Goal: Information Seeking & Learning: Learn about a topic

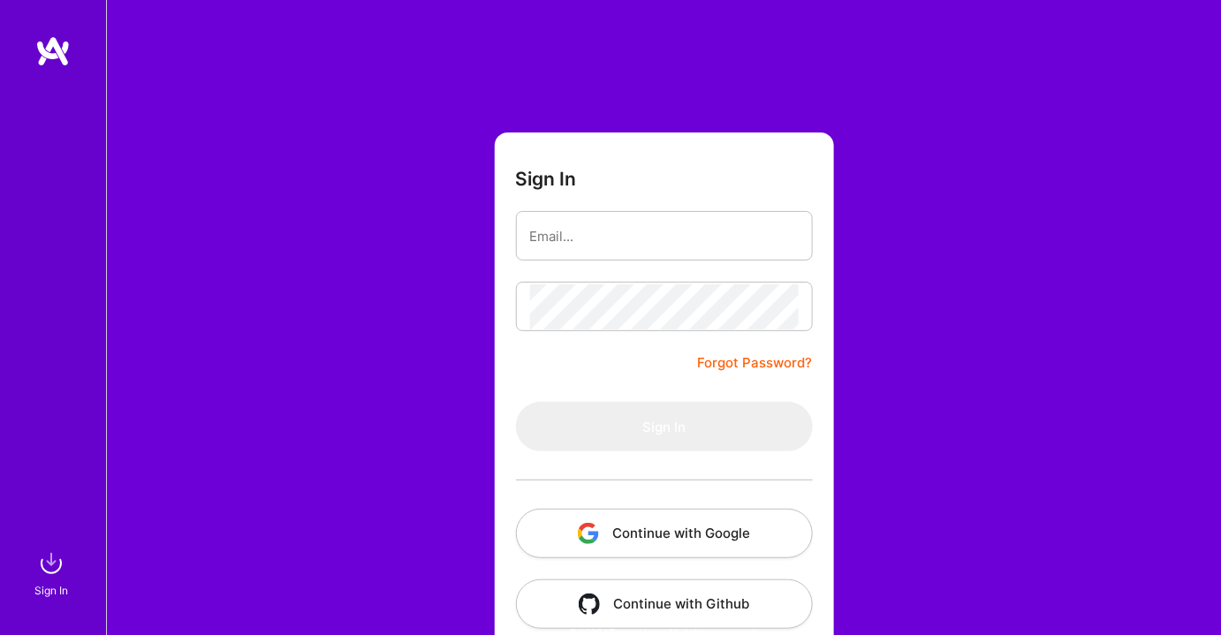
click at [720, 544] on button "Continue with Google" at bounding box center [664, 533] width 297 height 49
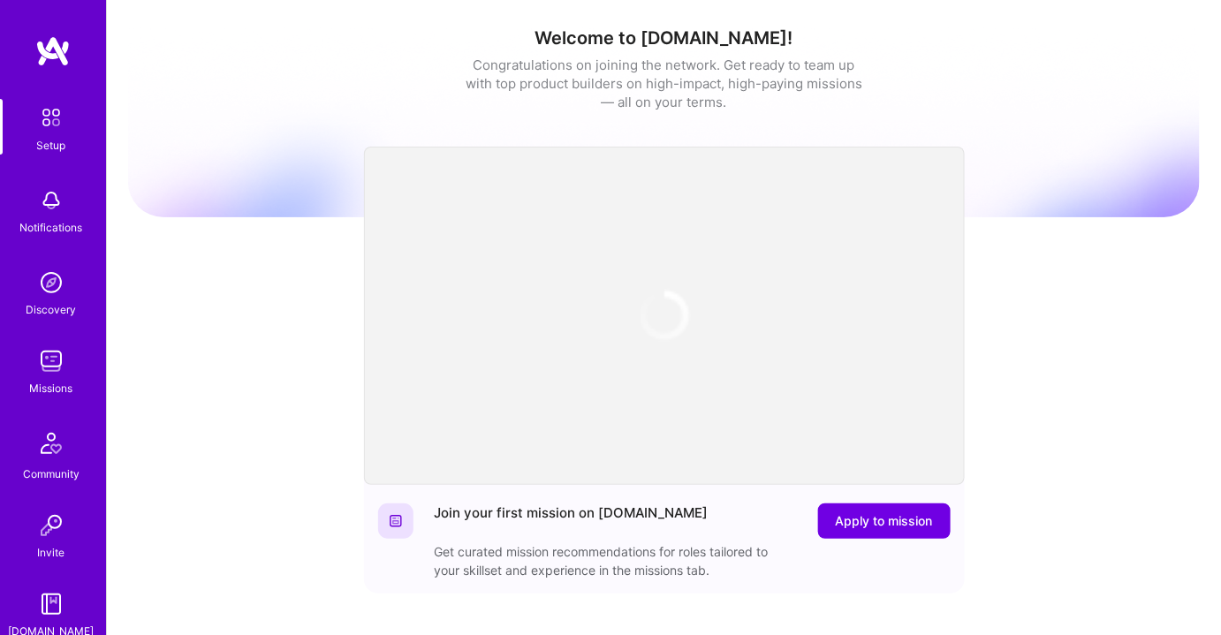
click at [64, 538] on link "Invite" at bounding box center [51, 535] width 110 height 54
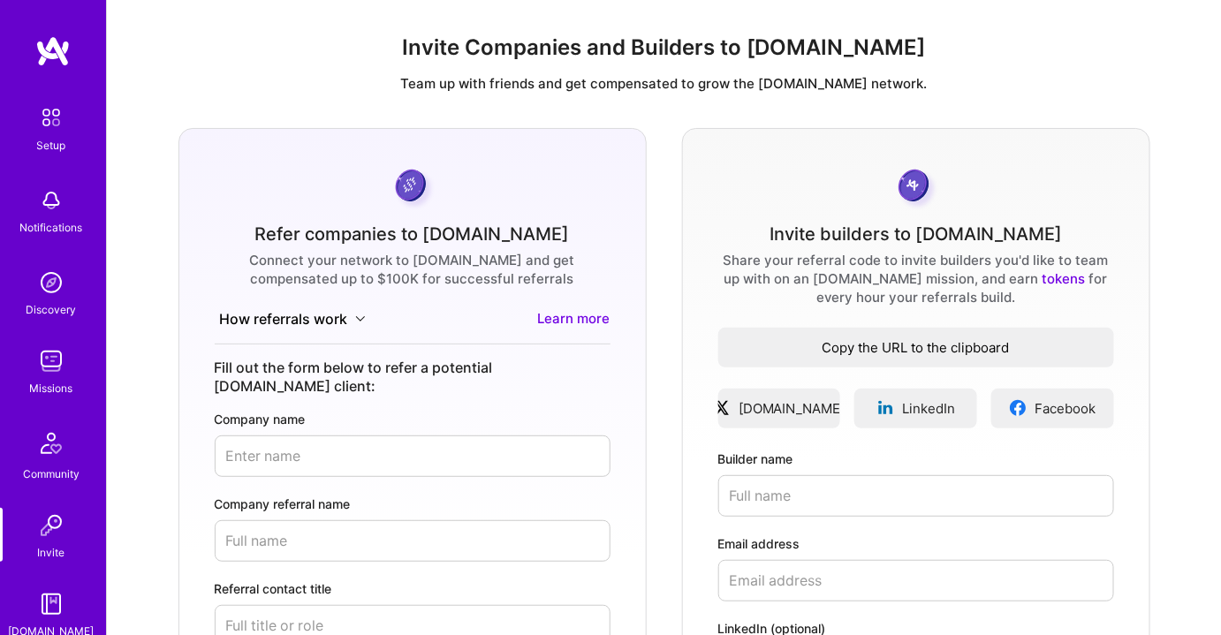
click at [840, 340] on span "Copy the URL to the clipboard" at bounding box center [917, 347] width 396 height 19
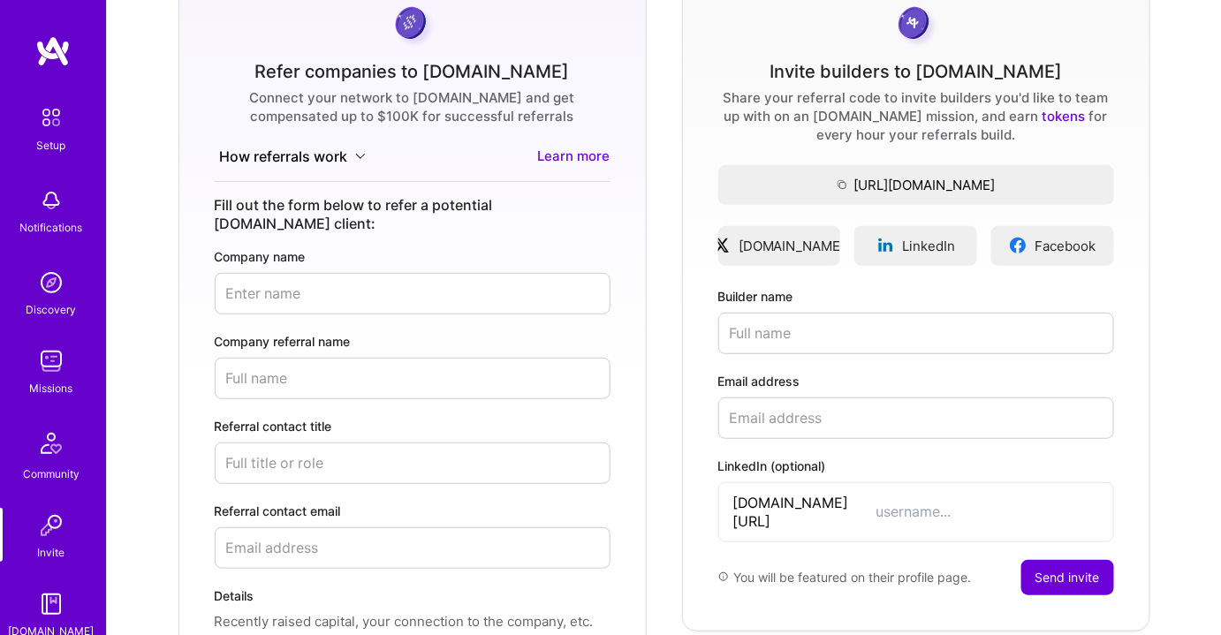
scroll to position [160, 0]
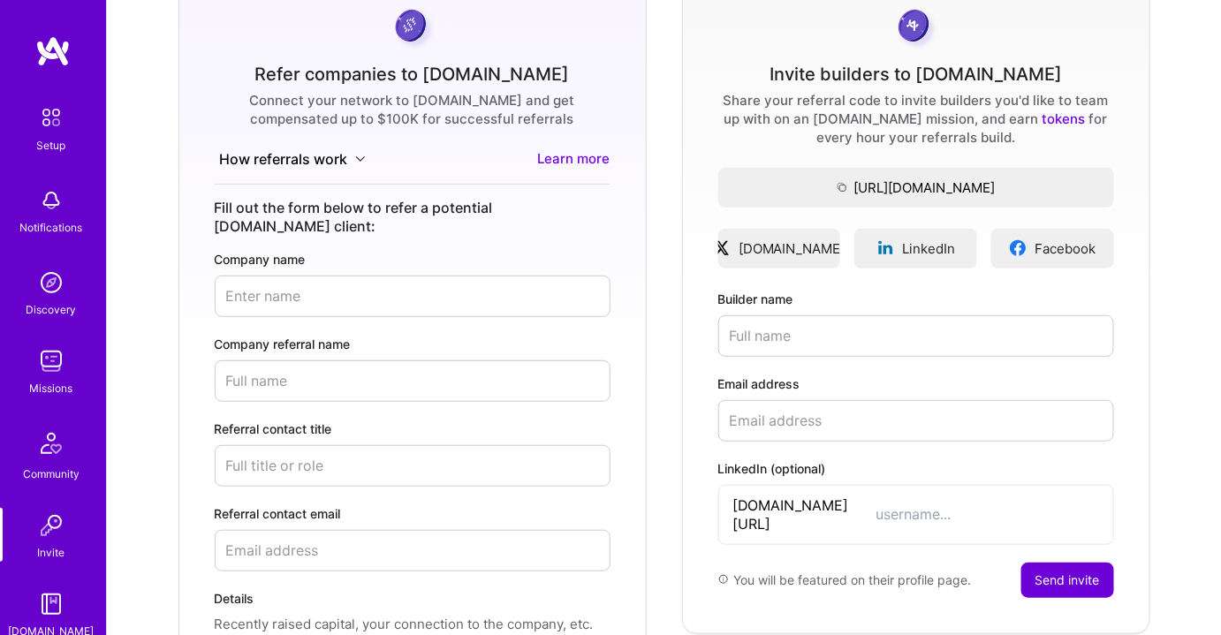
click at [42, 378] on img at bounding box center [51, 361] width 35 height 35
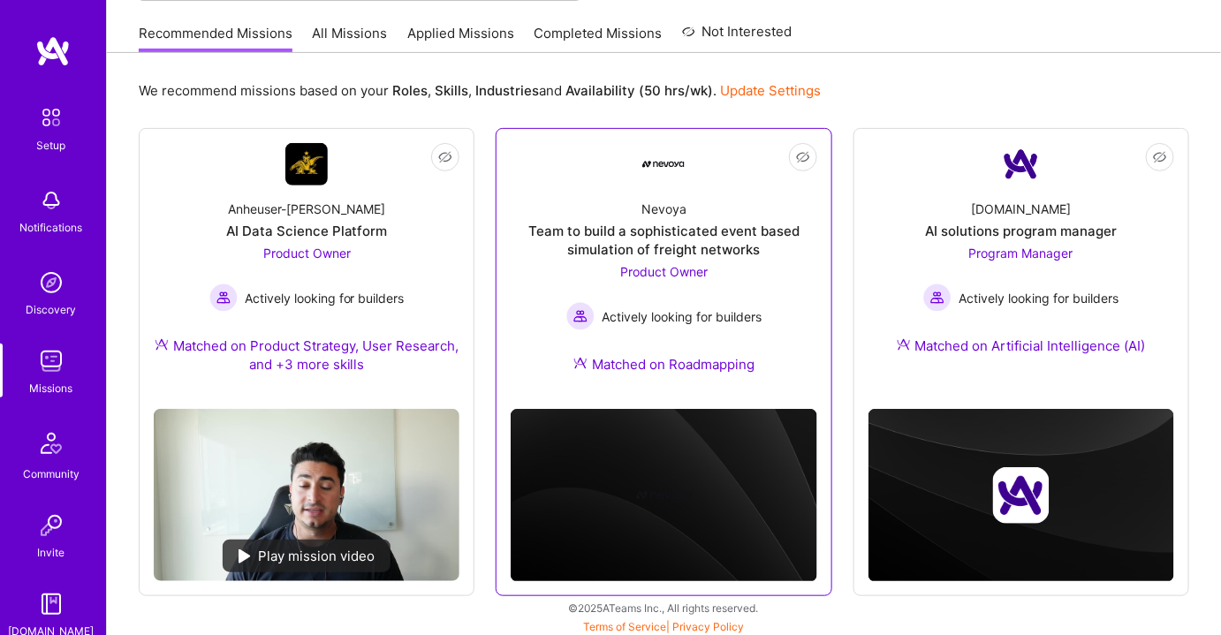
scroll to position [171, 0]
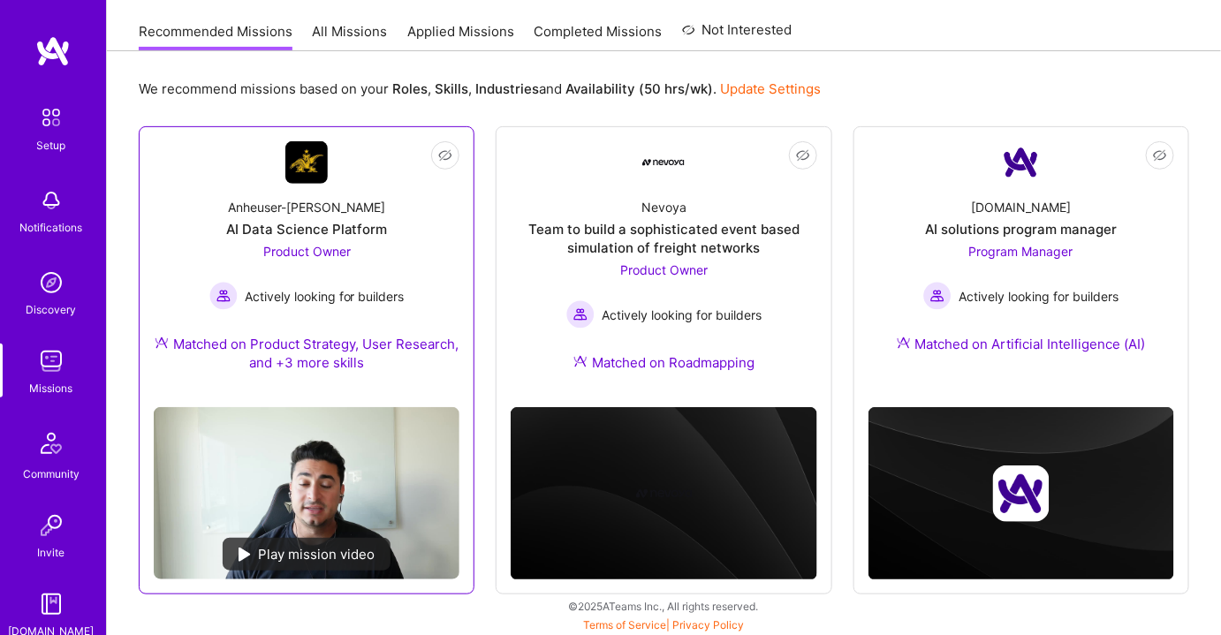
click at [288, 341] on div "Matched on Product Strategy, User Research, and +3 more skills" at bounding box center [307, 353] width 306 height 37
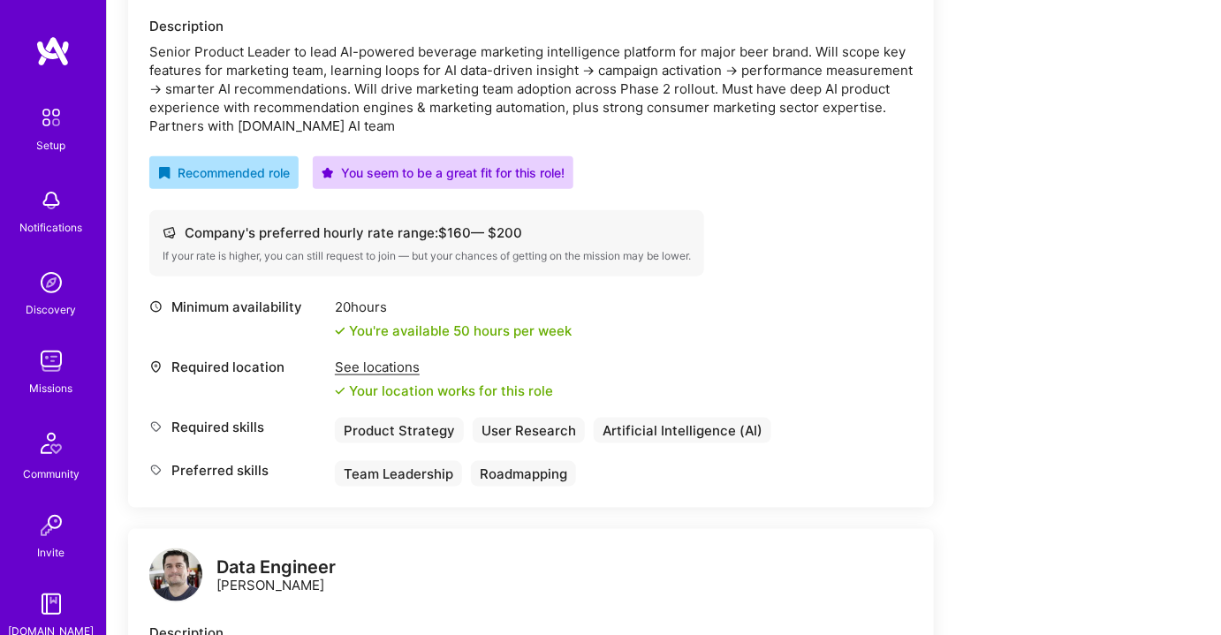
scroll to position [562, 0]
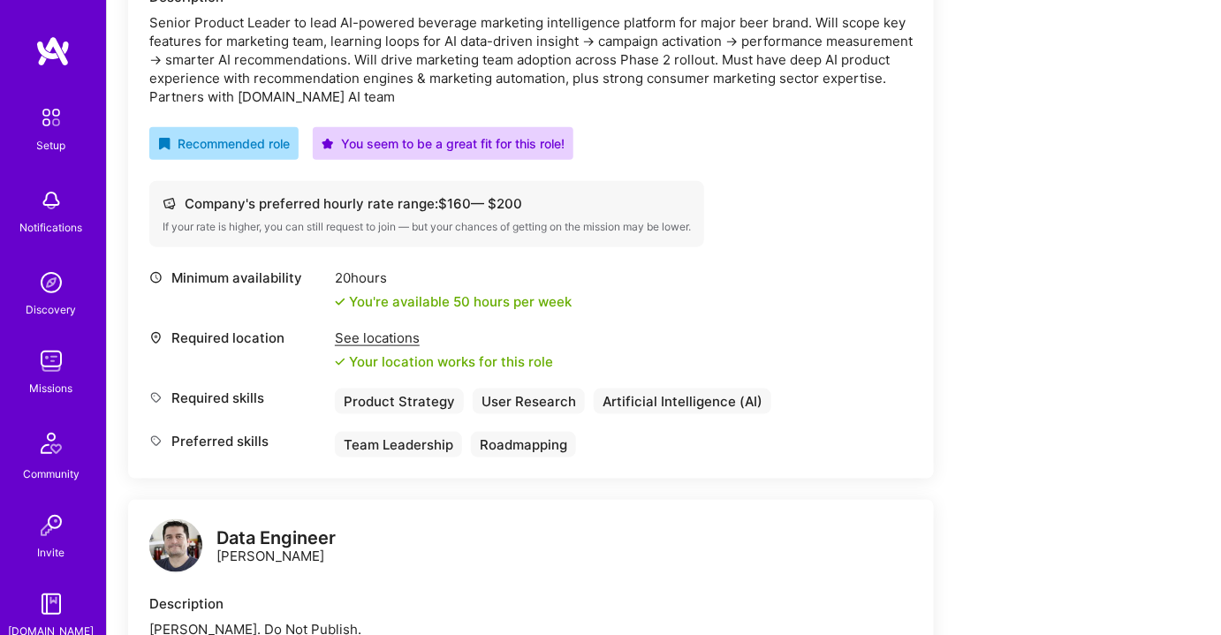
click at [385, 340] on div "See locations" at bounding box center [444, 338] width 218 height 19
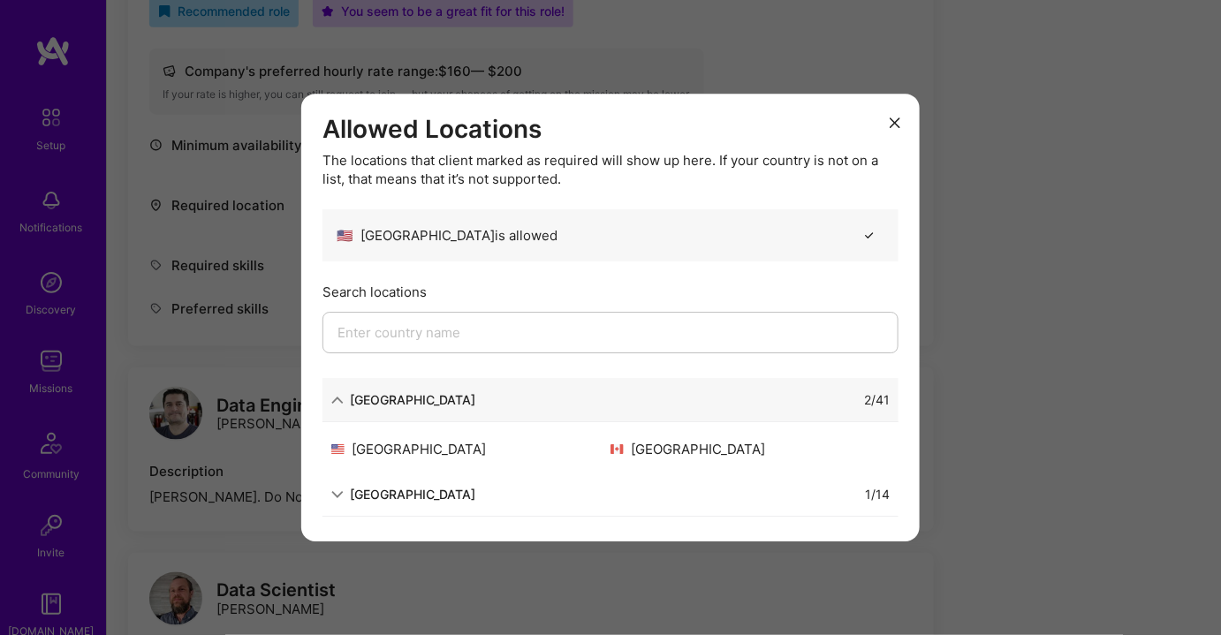
scroll to position [723, 0]
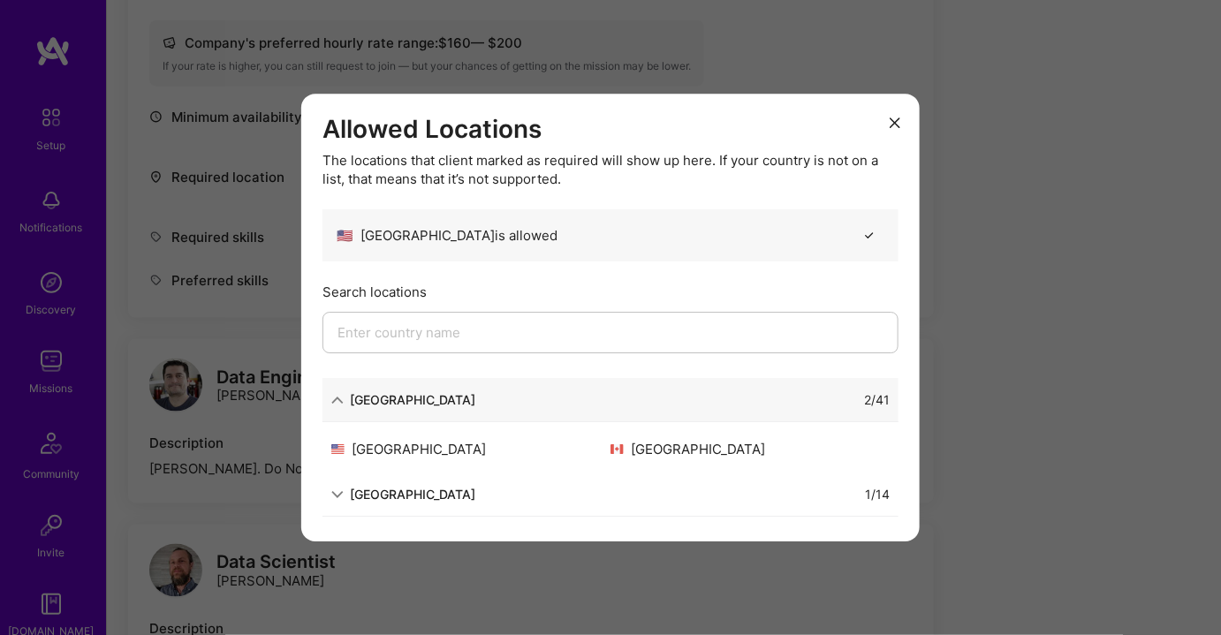
click at [410, 495] on div "[GEOGRAPHIC_DATA]" at bounding box center [412, 494] width 125 height 19
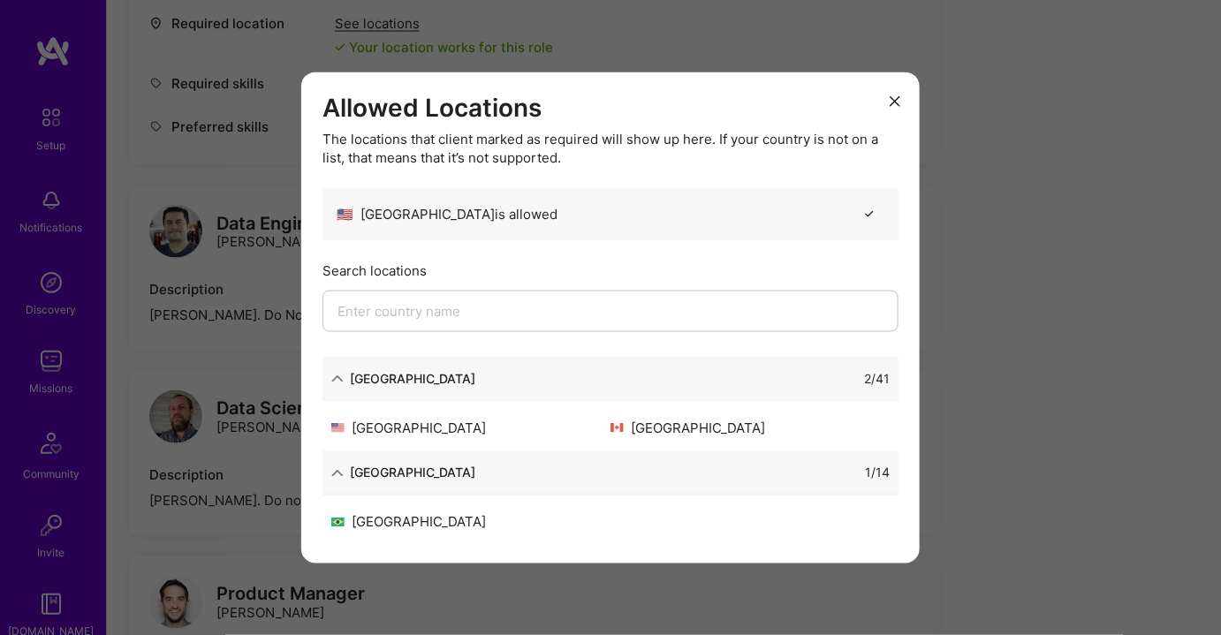
scroll to position [884, 0]
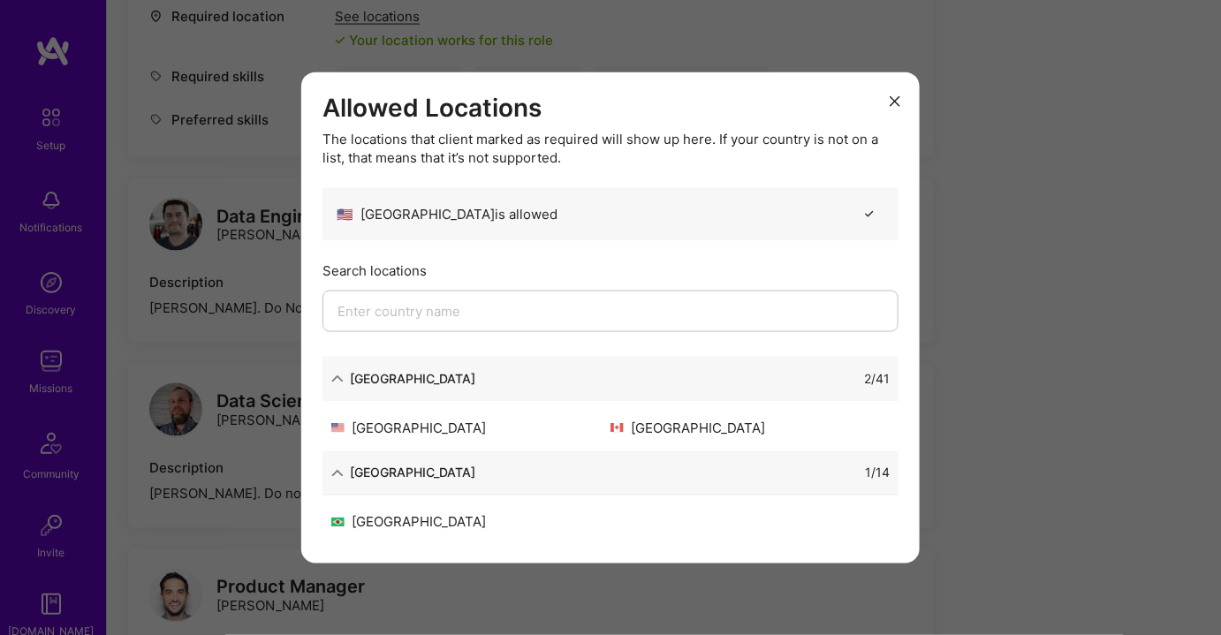
click at [900, 99] on icon "modal" at bounding box center [895, 101] width 11 height 11
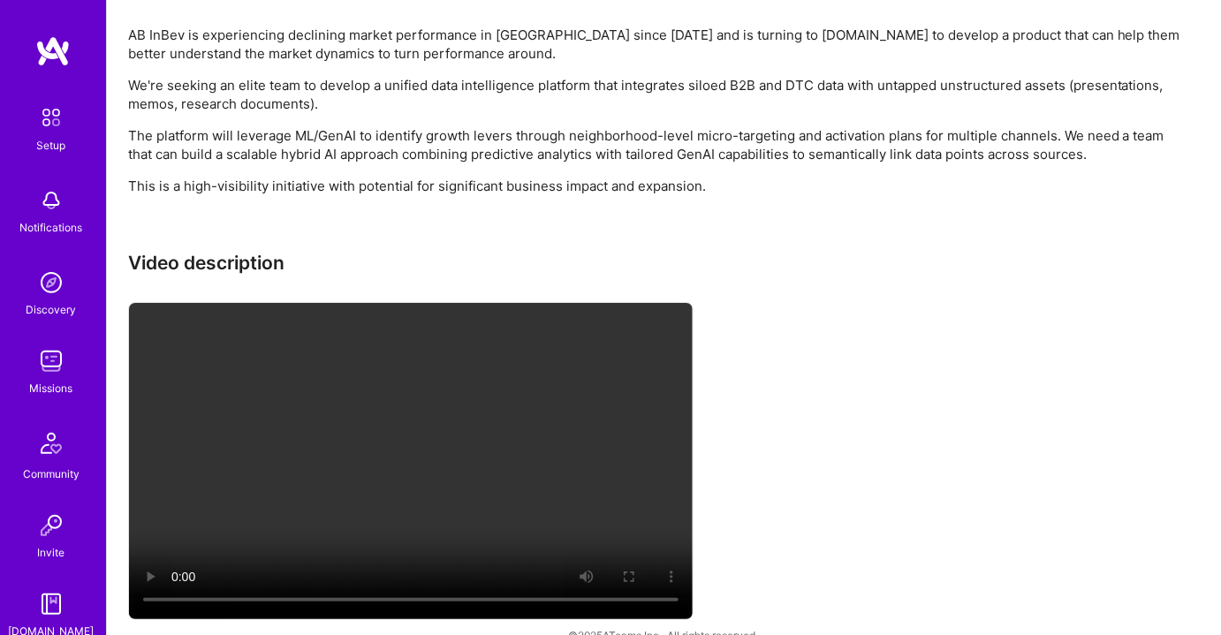
scroll to position [1975, 0]
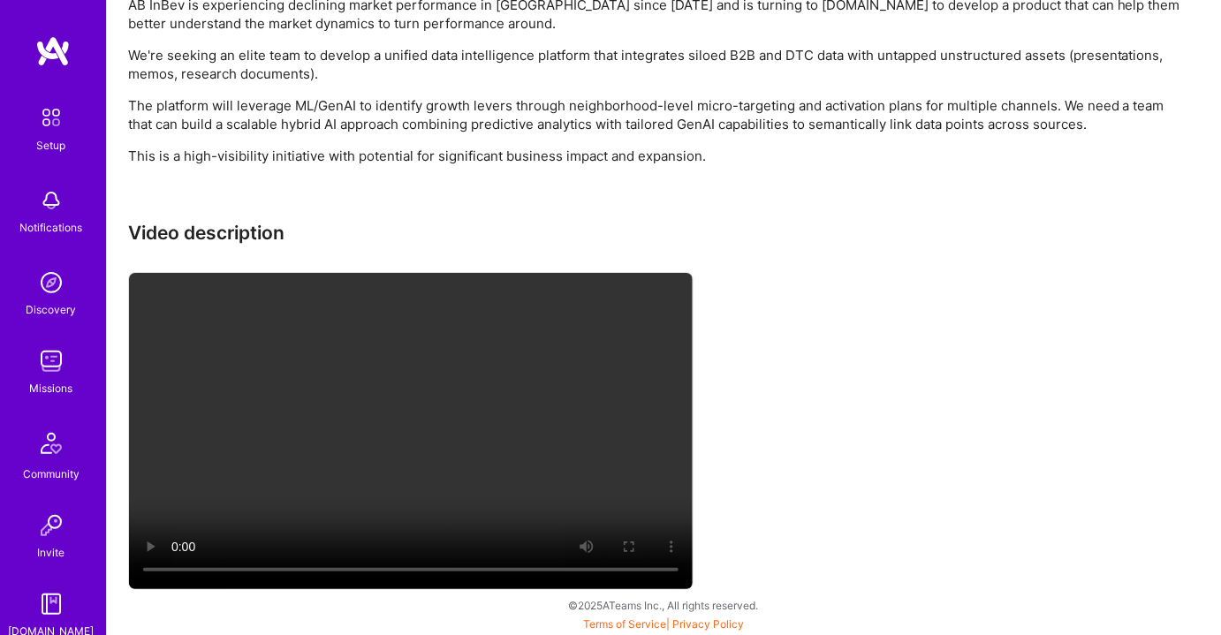
drag, startPoint x: 299, startPoint y: 596, endPoint x: 883, endPoint y: 373, distance: 625.2
click at [884, 372] on div "Video description" at bounding box center [658, 408] width 1061 height 372
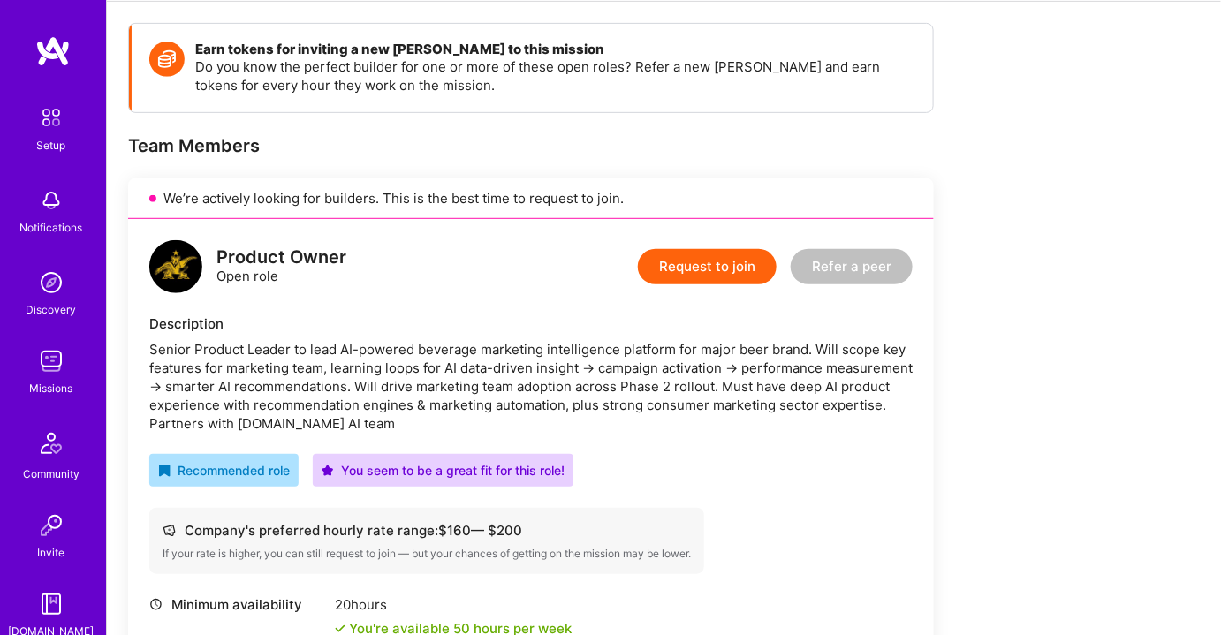
scroll to position [0, 0]
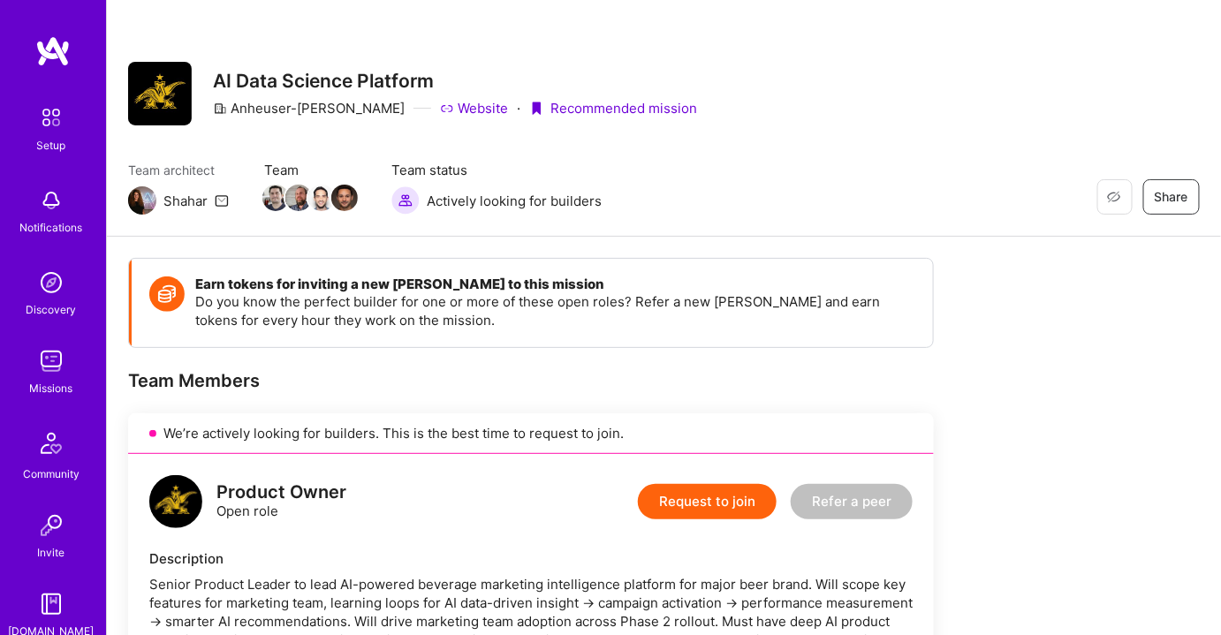
click at [36, 367] on img at bounding box center [51, 361] width 35 height 35
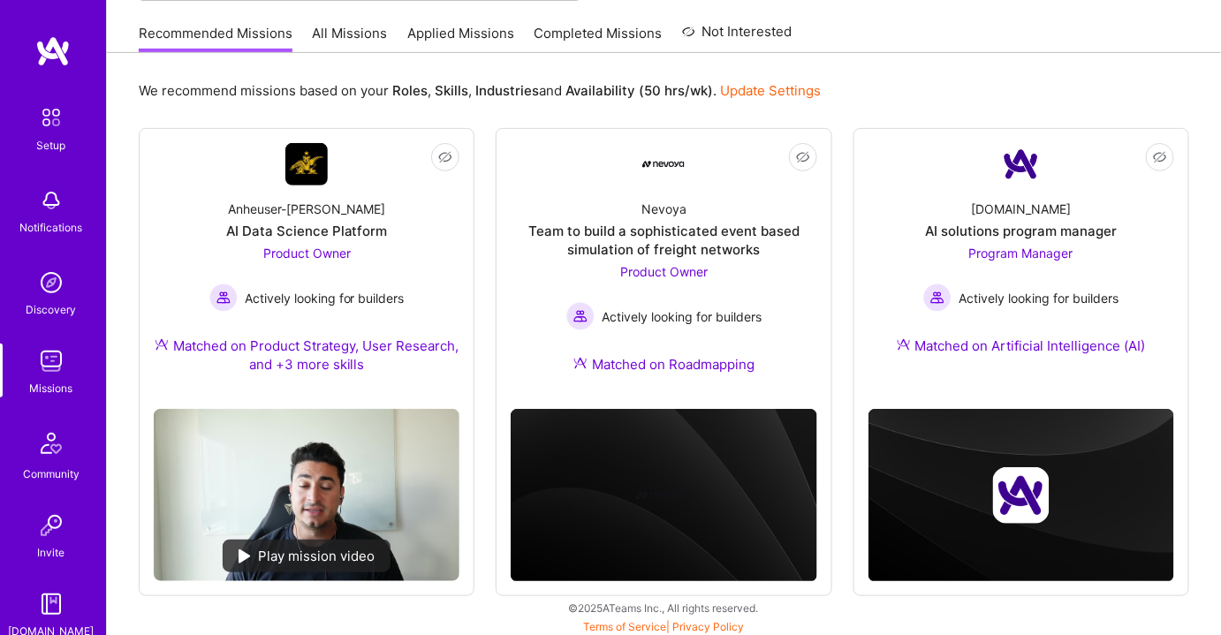
scroll to position [171, 0]
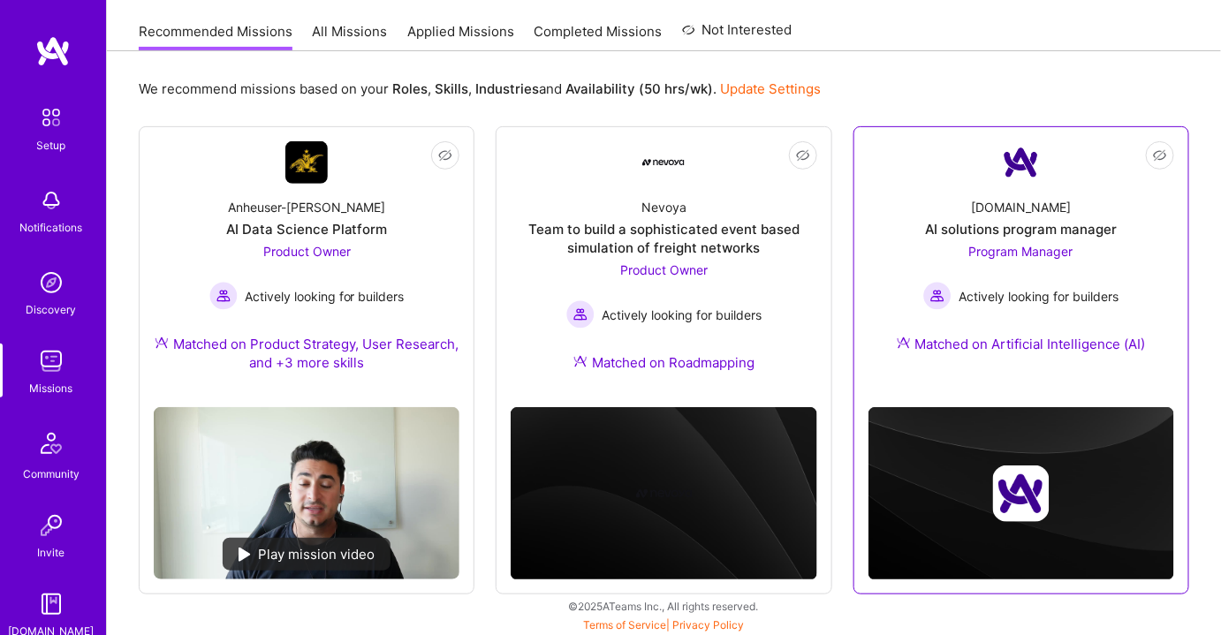
click at [1027, 251] on span "Program Manager" at bounding box center [1022, 251] width 104 height 15
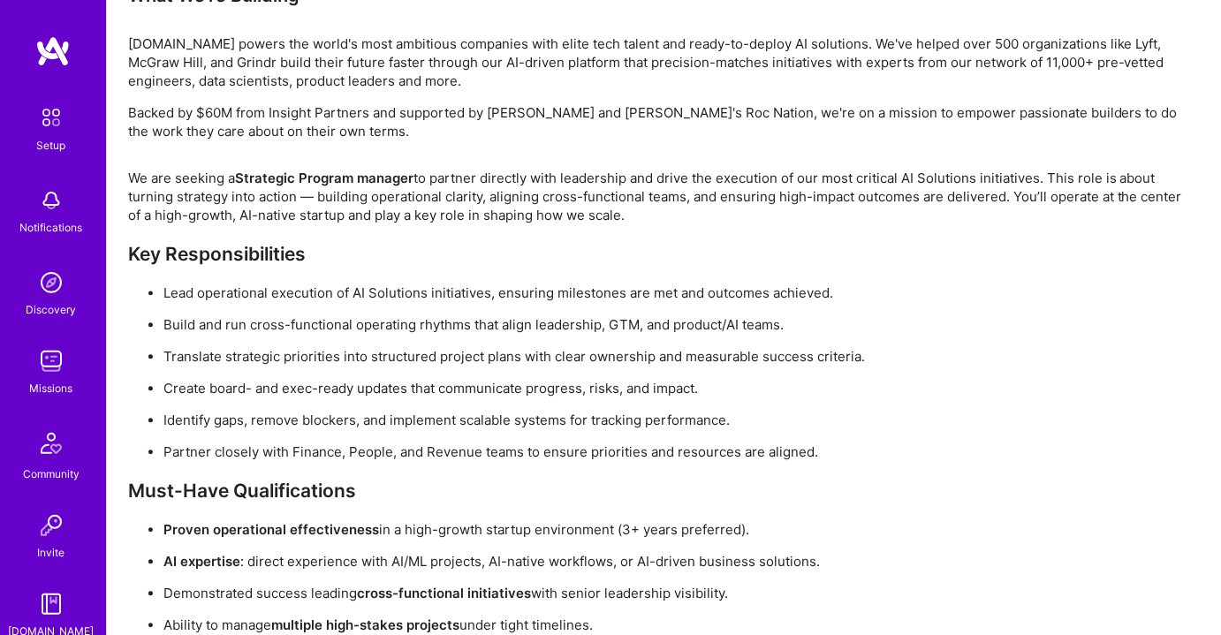
scroll to position [1009, 0]
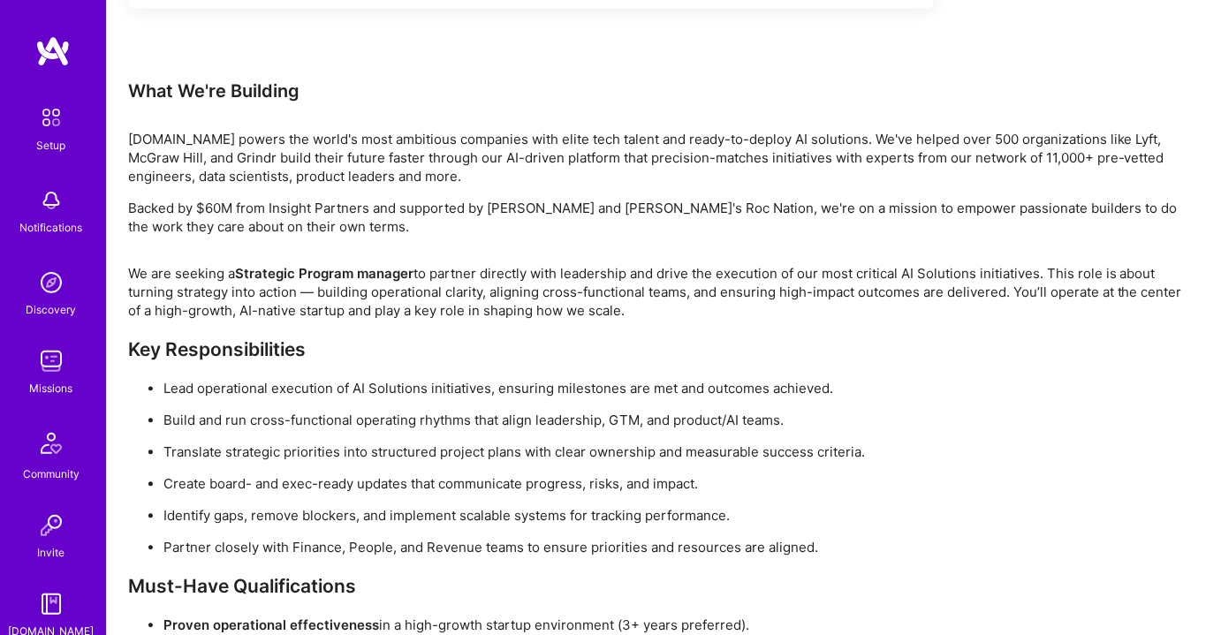
click at [45, 371] on img at bounding box center [51, 361] width 35 height 35
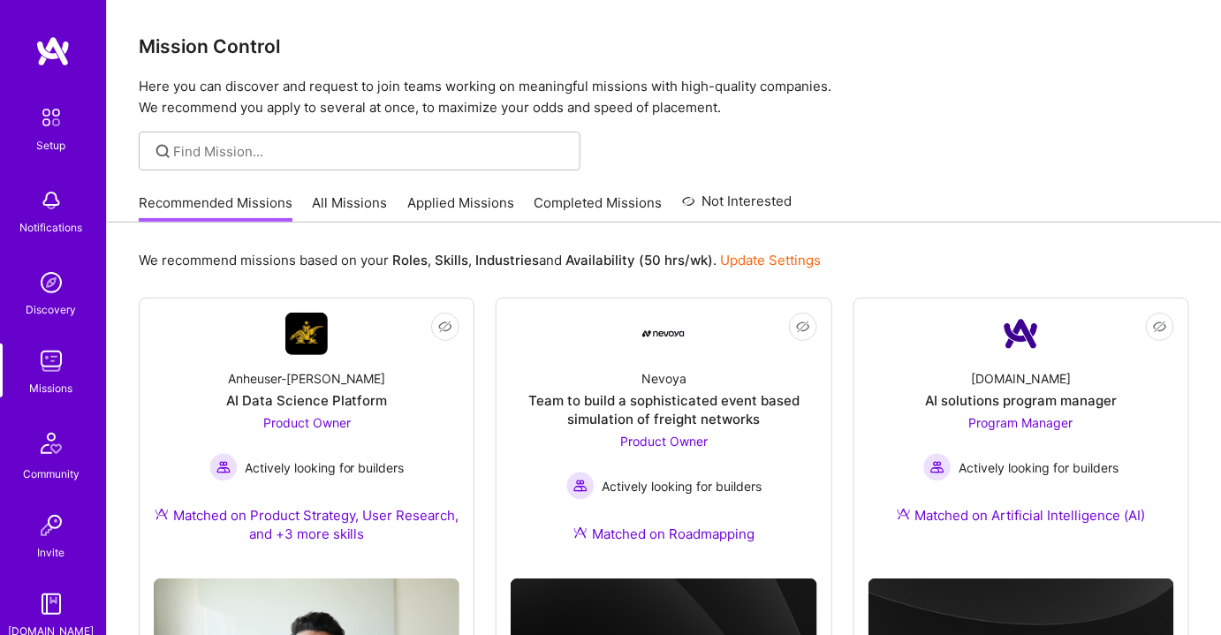
click at [346, 207] on link "All Missions" at bounding box center [350, 208] width 75 height 29
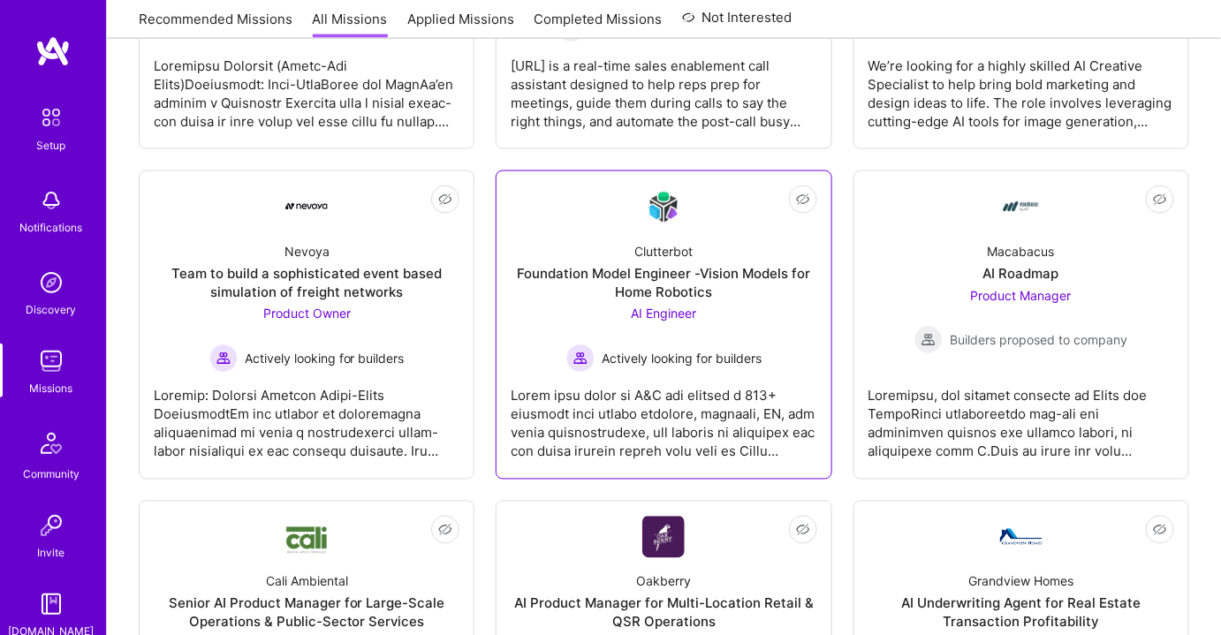
scroll to position [963, 0]
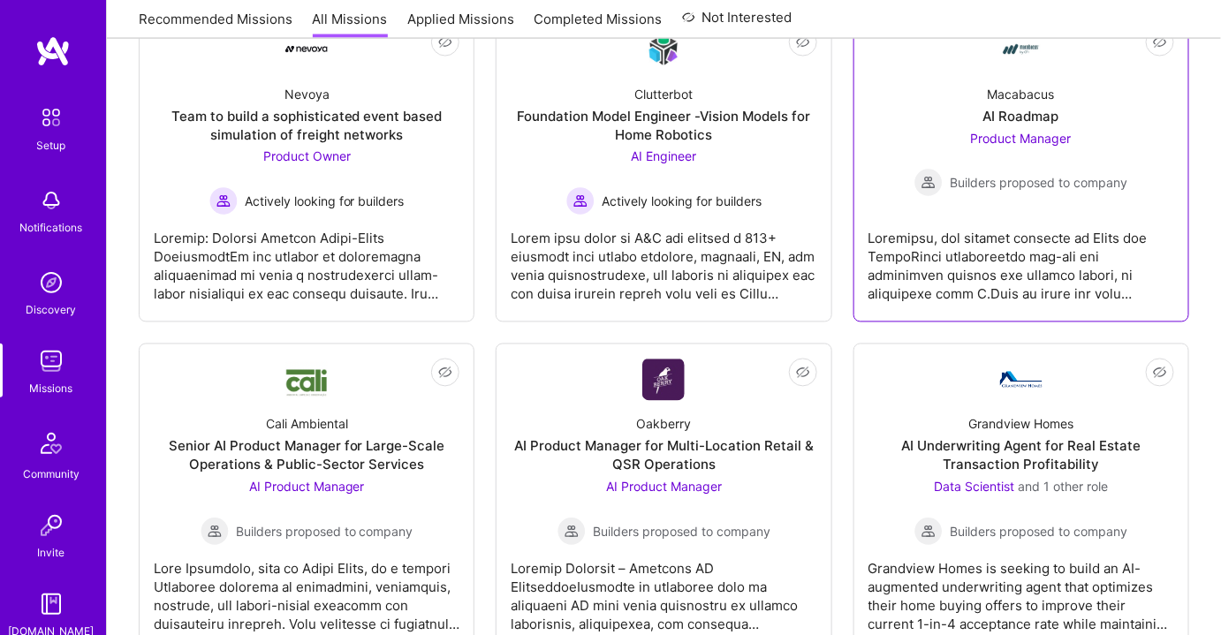
click at [1001, 133] on span "Product Manager" at bounding box center [1021, 138] width 101 height 15
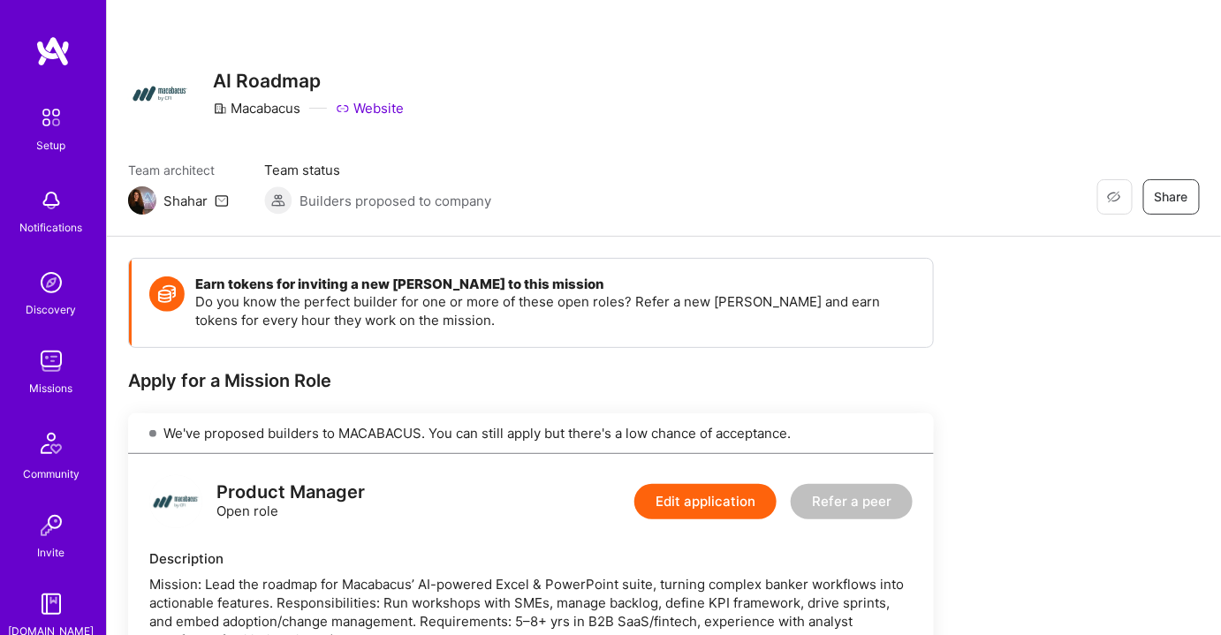
click at [391, 200] on span "Builders proposed to company" at bounding box center [396, 201] width 192 height 19
click at [285, 193] on img at bounding box center [278, 200] width 28 height 28
click at [280, 172] on span "Team status" at bounding box center [377, 170] width 227 height 19
click at [285, 200] on img at bounding box center [278, 200] width 28 height 28
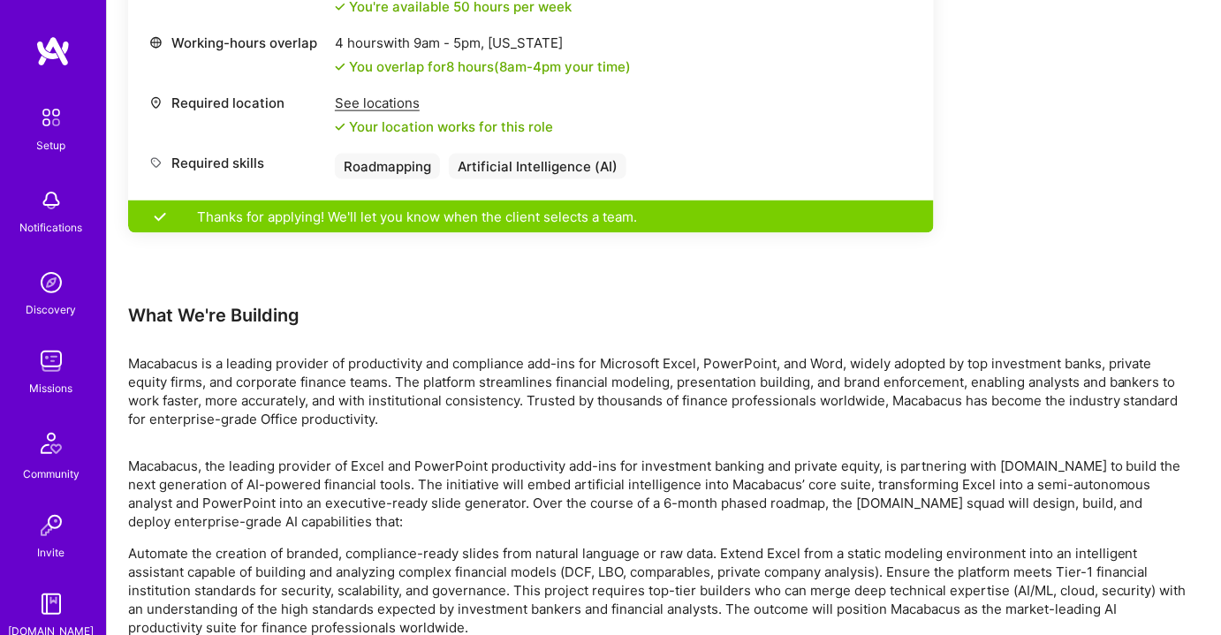
scroll to position [659, 0]
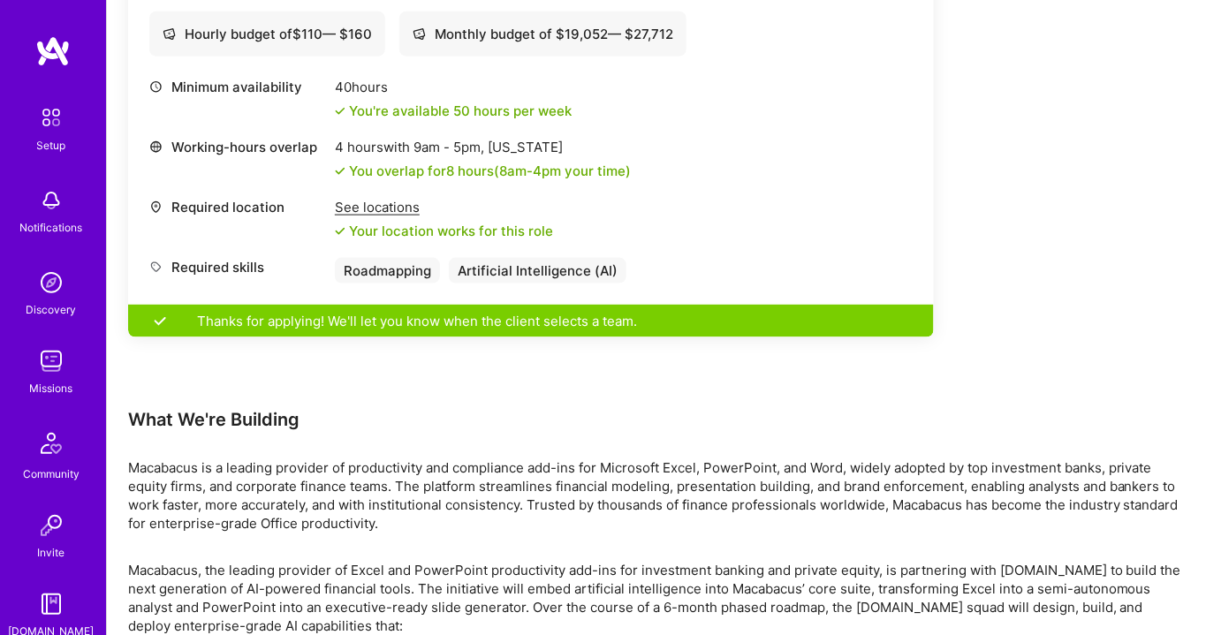
click at [152, 326] on div "Thanks for applying! We'll let you know when the client selects a team." at bounding box center [531, 321] width 806 height 33
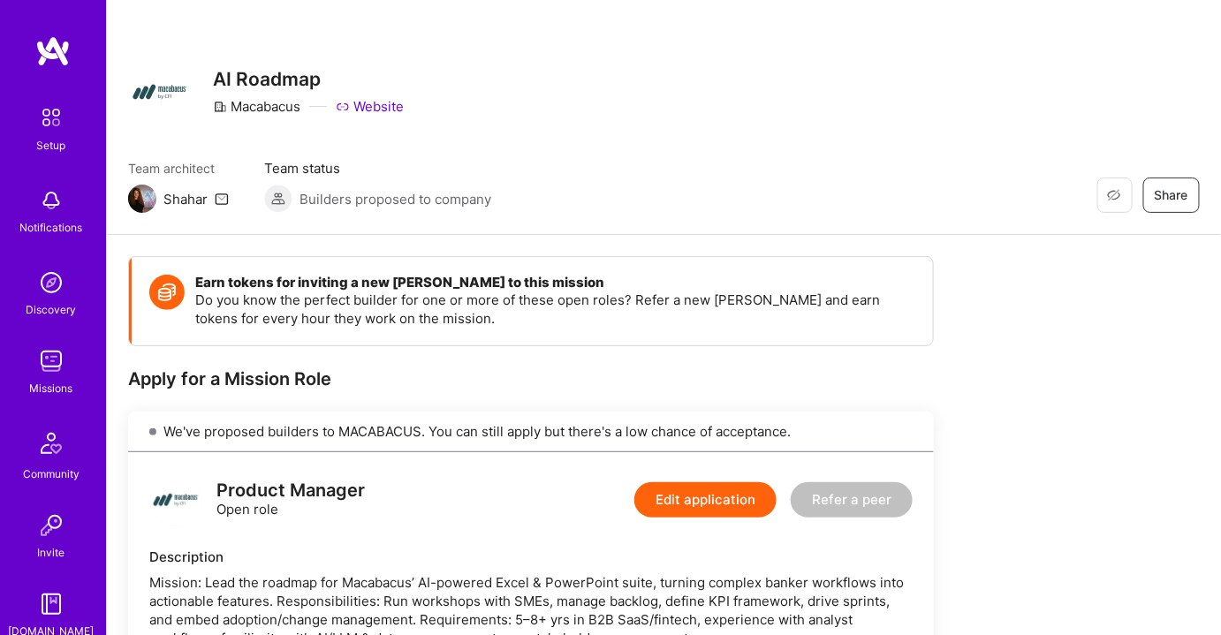
scroll to position [0, 0]
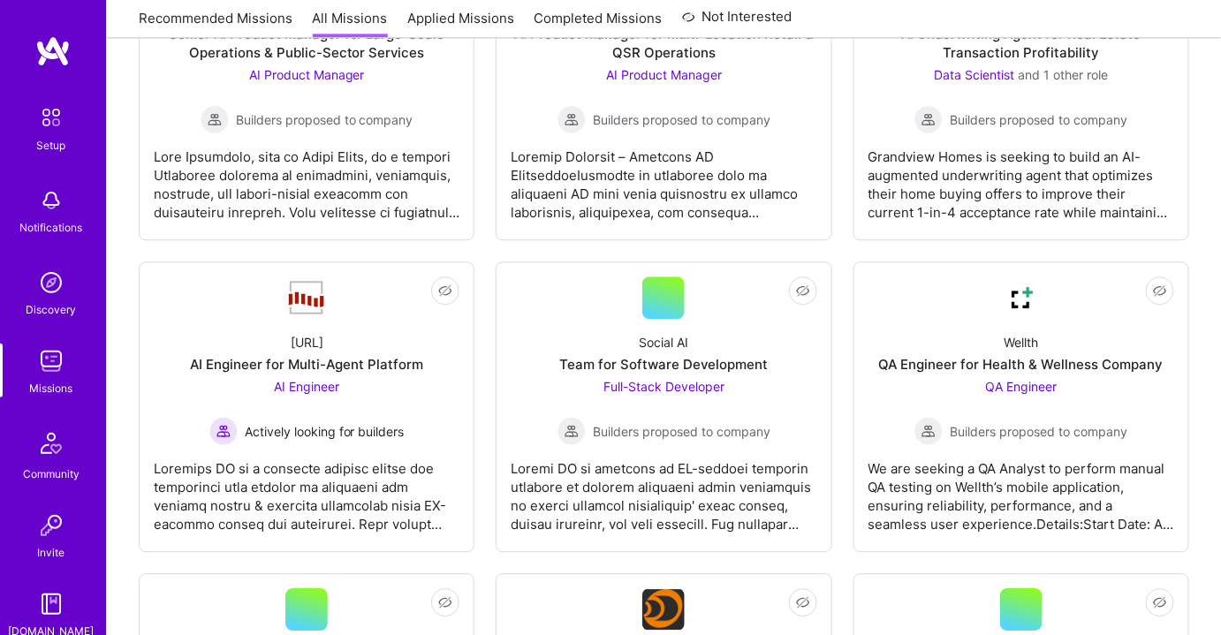
scroll to position [1285, 0]
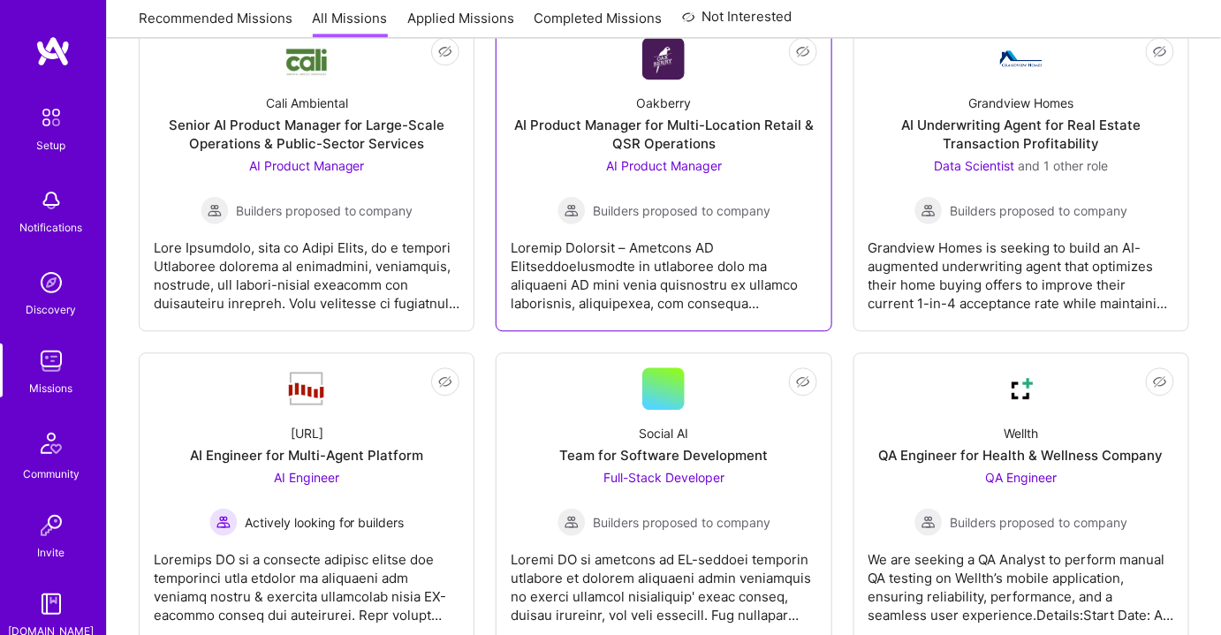
click at [673, 160] on span "AI Product Manager" at bounding box center [664, 165] width 116 height 15
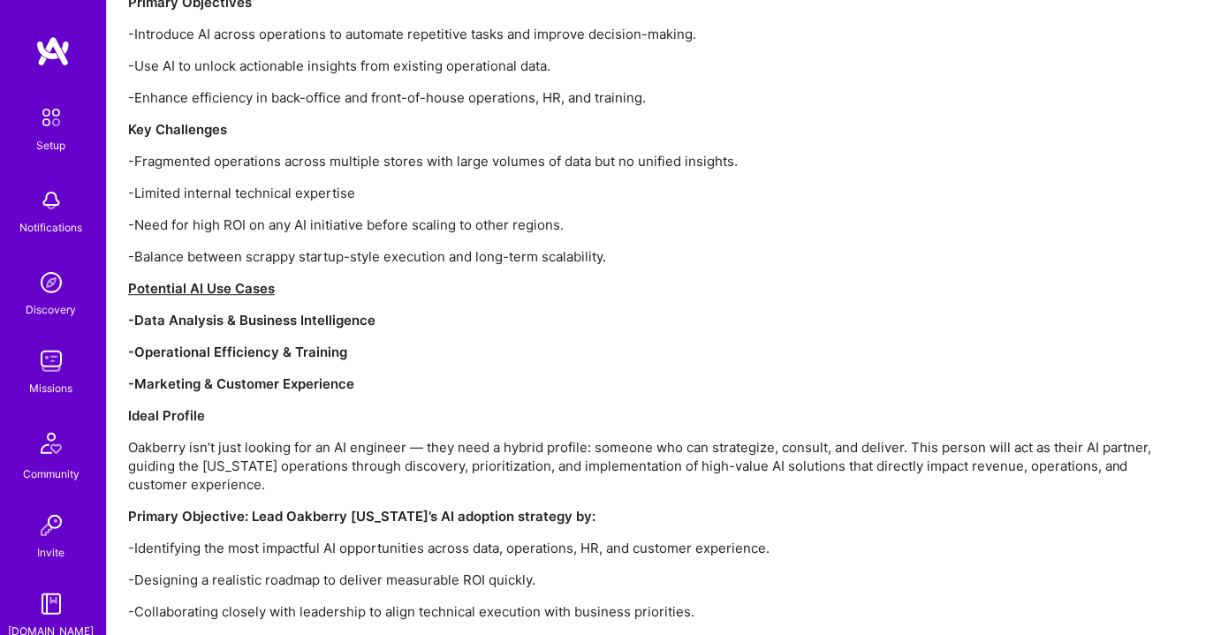
scroll to position [1768, 0]
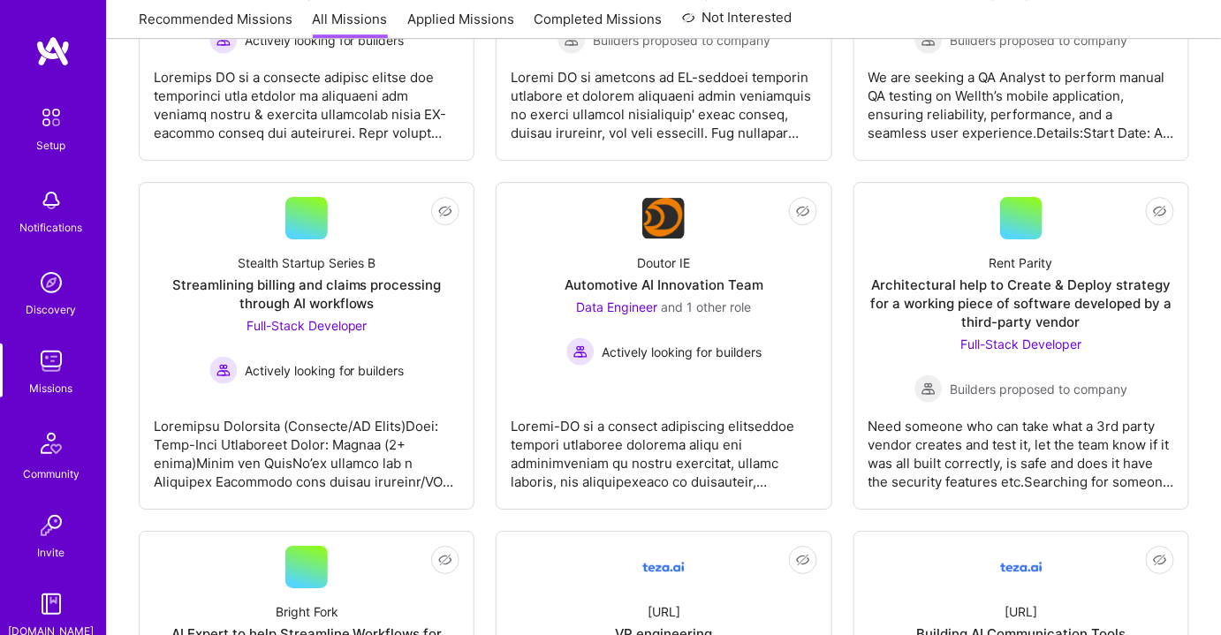
scroll to position [1285, 0]
